Goal: Task Accomplishment & Management: Complete application form

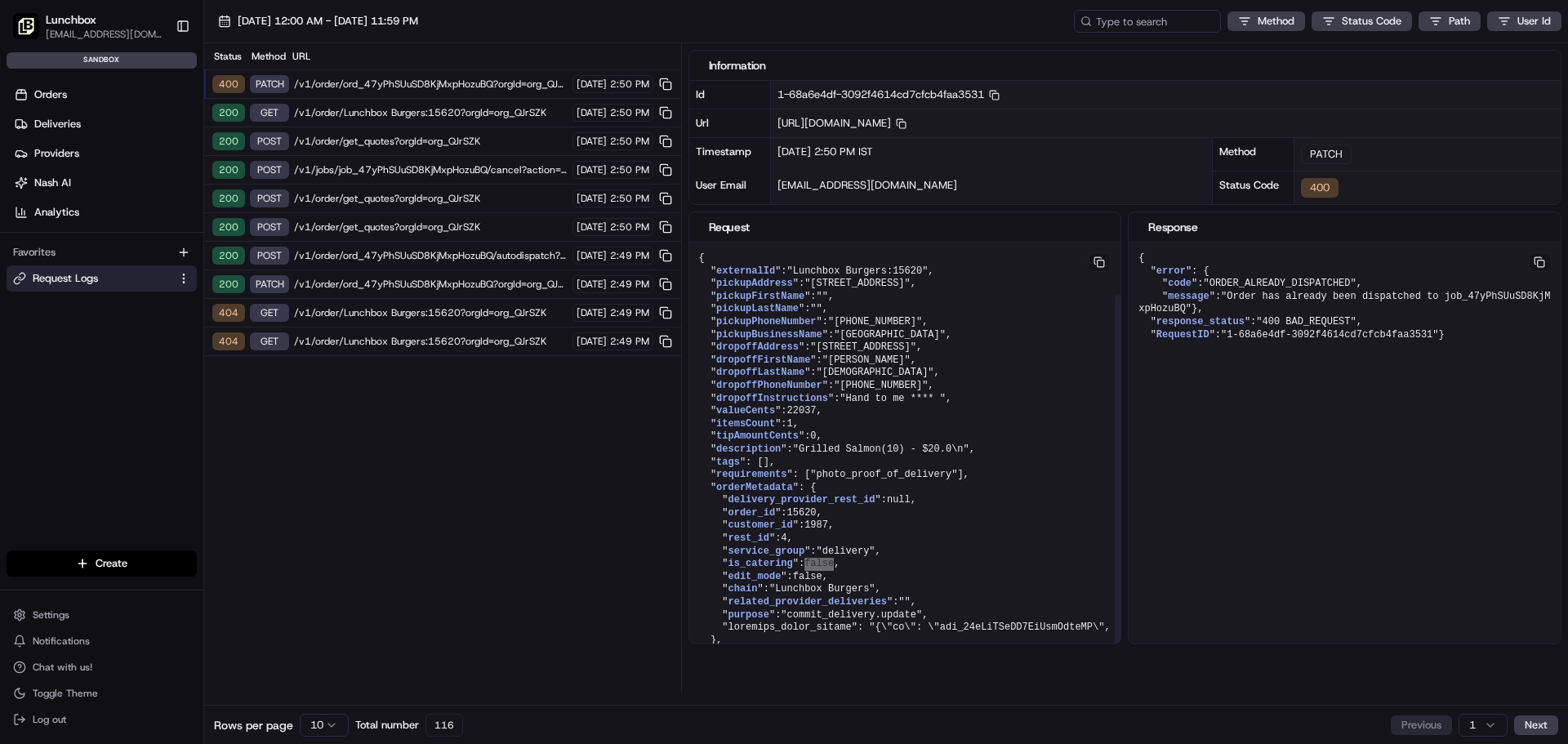
scroll to position [59, 0]
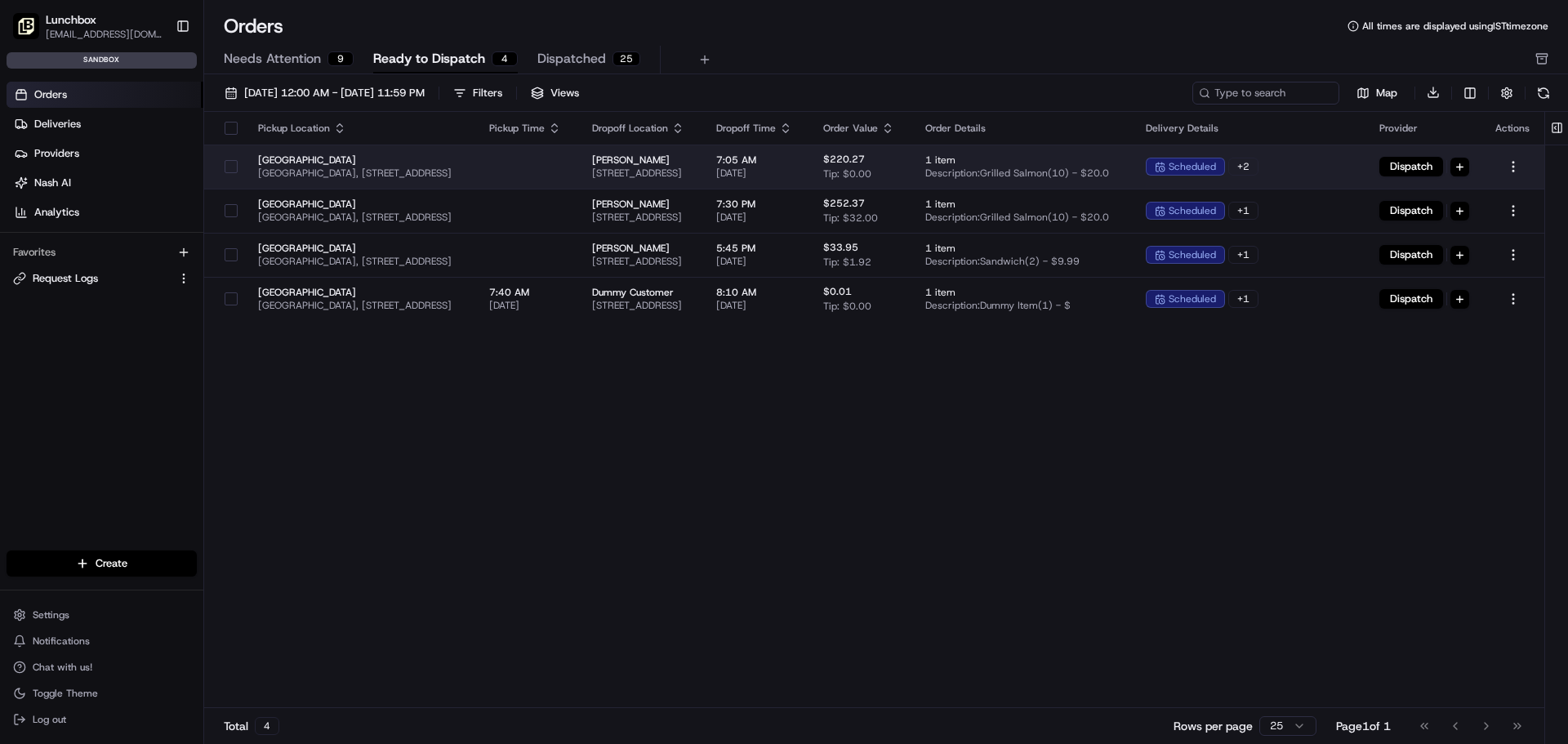
click at [1248, 162] on div "+ 2" at bounding box center [1243, 167] width 30 height 18
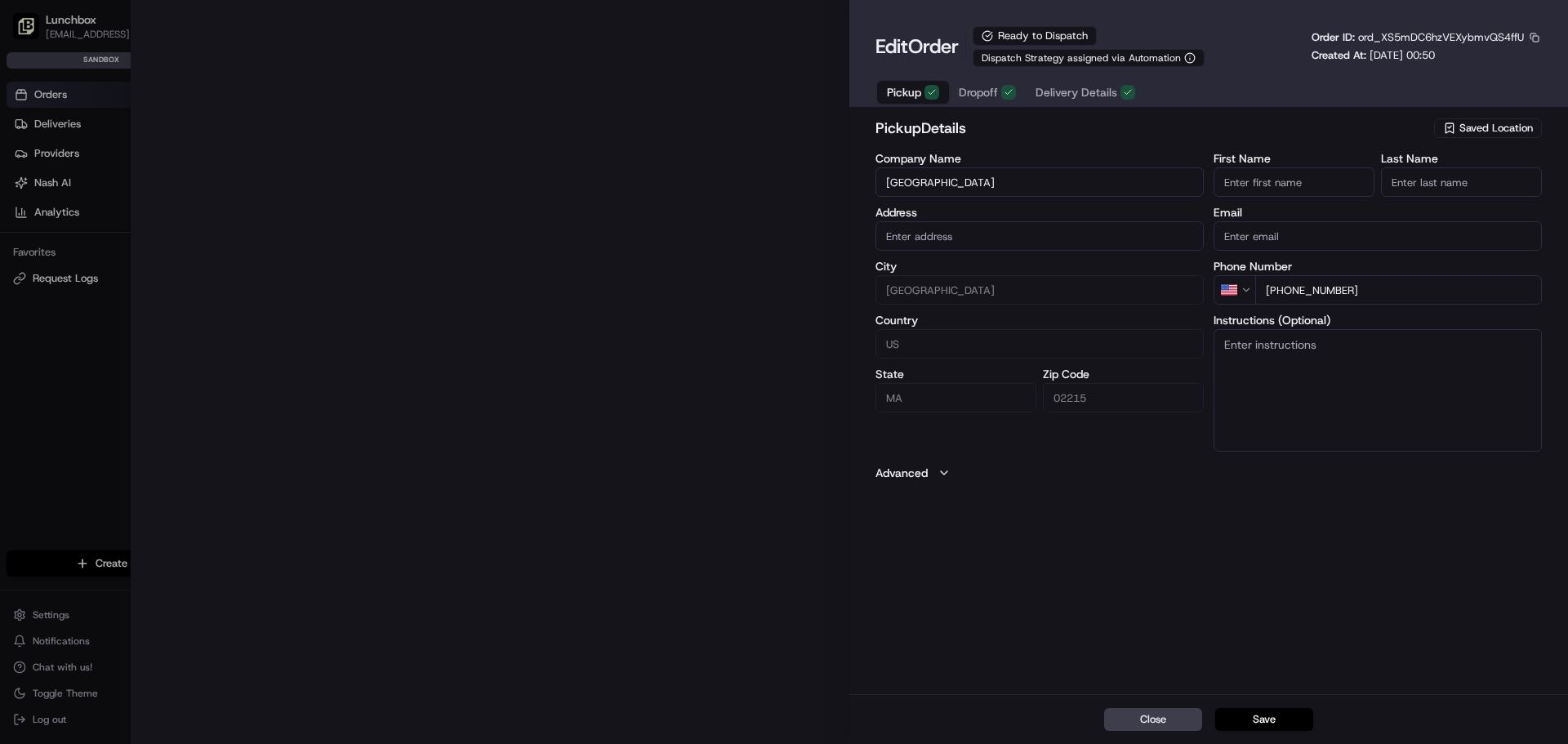
type input "[STREET_ADDRESS]"
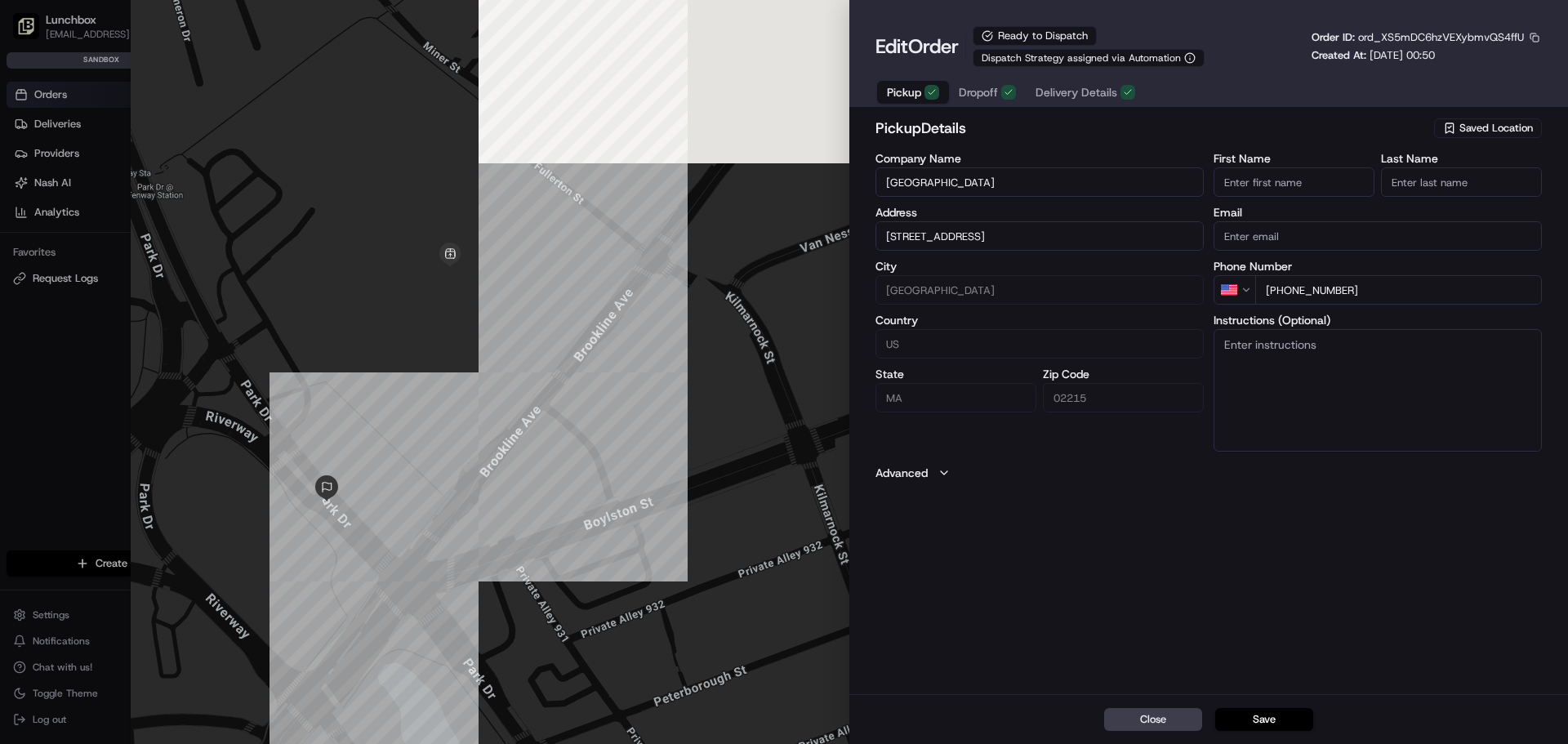
click at [51, 449] on div at bounding box center [784, 372] width 1568 height 744
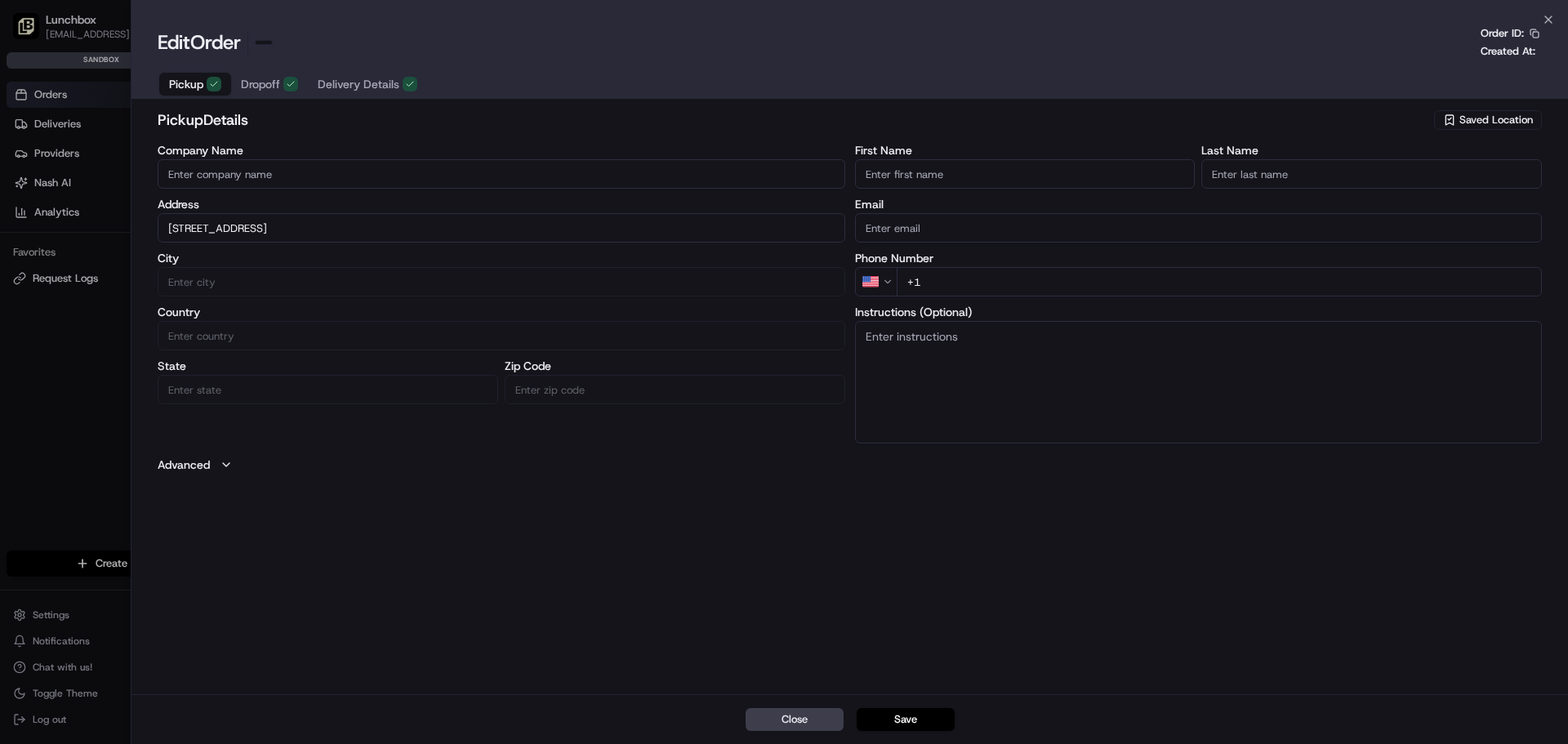
type input "+1"
